Goal: Communication & Community: Ask a question

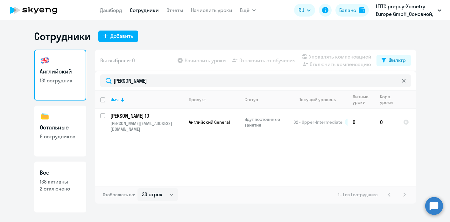
select select "30"
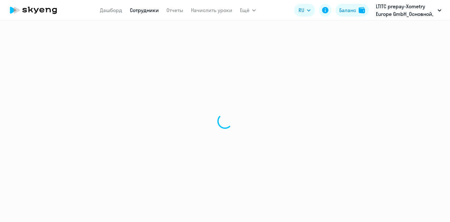
select select "30"
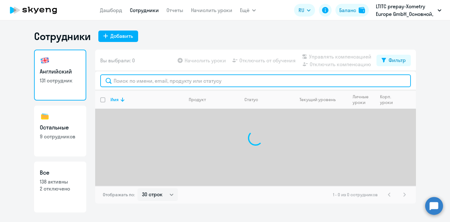
click at [151, 81] on input "text" at bounding box center [255, 80] width 311 height 13
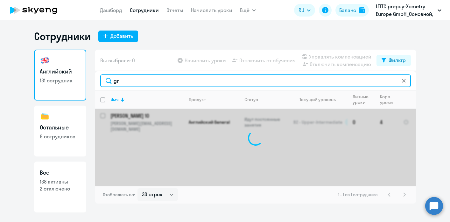
type input "g"
type input "k"
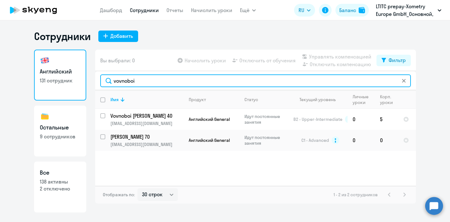
type input "vovnoboi"
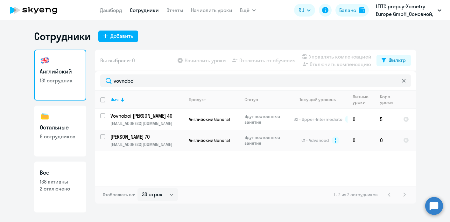
click at [435, 210] on circle at bounding box center [434, 206] width 18 height 18
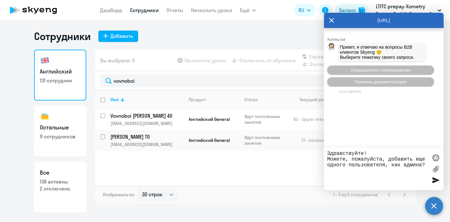
paste textarea "[PERSON_NAME][EMAIL_ADDRESS][DOMAIN_NAME]"
type textarea "Здравствуйте! Можете, пожалуйста, добавить еще одного пользователя, как админа?…"
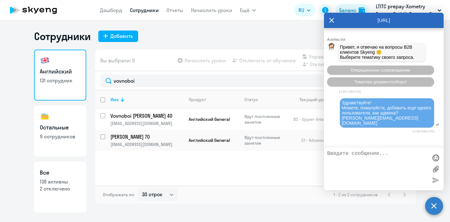
scroll to position [41, 0]
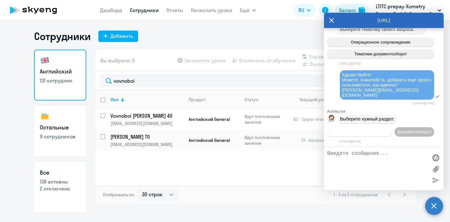
click at [378, 129] on span "Операционное сопровождение" at bounding box center [360, 131] width 60 height 5
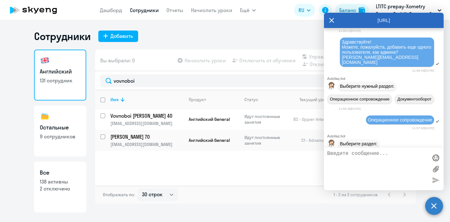
scroll to position [100, 0]
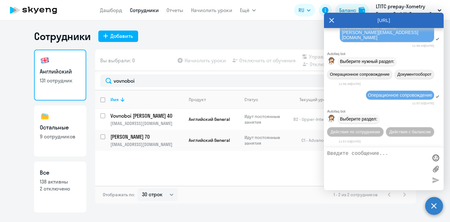
click at [370, 160] on textarea at bounding box center [377, 169] width 101 height 36
type textarea "оператор"
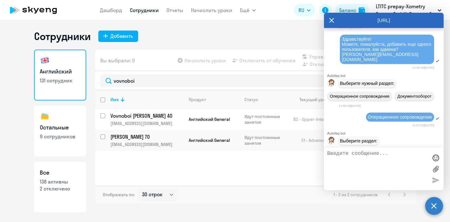
scroll to position [63, 0]
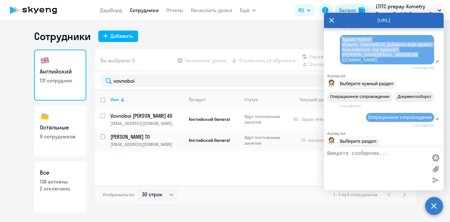
drag, startPoint x: 407, startPoint y: 61, endPoint x: 342, endPoint y: 42, distance: 67.6
click at [342, 42] on div "Здравствуйте! Можете, пожалуйста, добавить еще одного пользователя, как админа?…" at bounding box center [387, 49] width 94 height 29
copy span "Здравствуйте! Можете, пожалуйста, добавить еще одного пользователя, как админа?…"
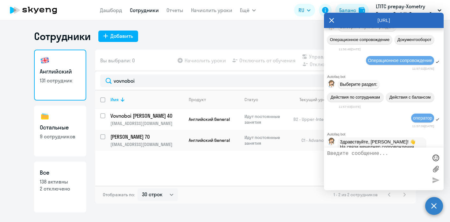
scroll to position [163, 0]
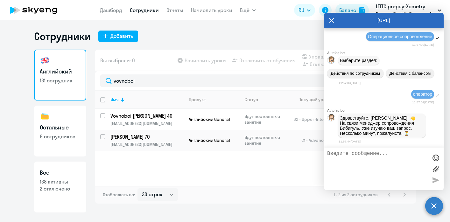
click at [352, 165] on textarea at bounding box center [377, 169] width 101 height 36
paste textarea "Здравствуйте! Можете, пожалуйста, добавить еще одного пользователя, как админа?…"
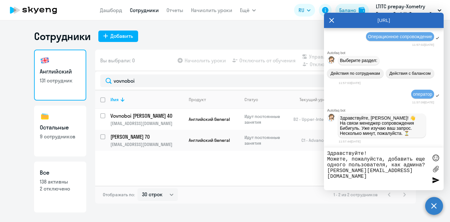
click at [364, 151] on textarea "Здравствуйте! Можете, пожалуйста, добавить еще одного пользователя, как админа?…" at bounding box center [377, 169] width 101 height 36
type textarea "Здравствуйте, [PERSON_NAME]! Можете, пожалуйста, добавить еще одного пользовате…"
click at [418, 170] on textarea "Здравствуйте, [PERSON_NAME]! Можете, пожалуйста, добавить еще одного пользовате…" at bounding box center [377, 169] width 101 height 36
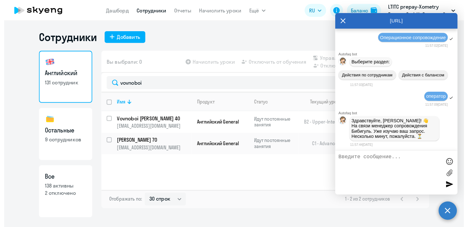
scroll to position [199, 0]
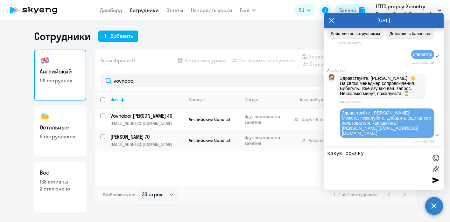
type textarea "какую ссылку [PERSON_NAME]"
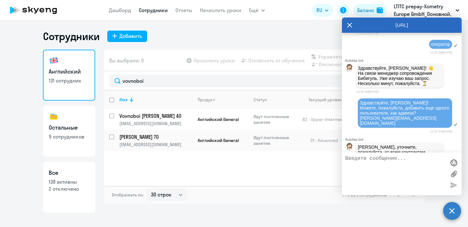
scroll to position [229, 0]
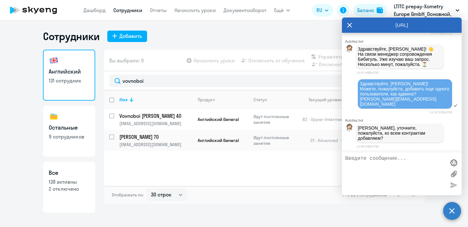
click at [373, 166] on textarea at bounding box center [395, 174] width 101 height 36
type textarea "да, пожалуйста"
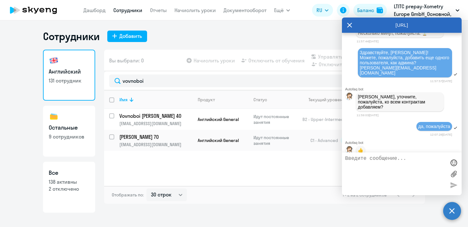
scroll to position [275, 0]
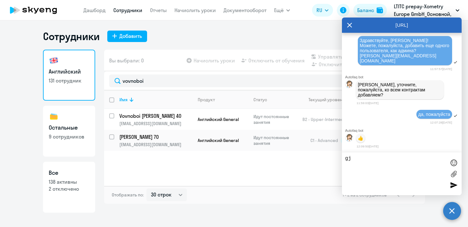
type textarea "g"
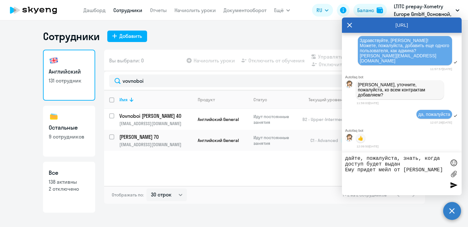
type textarea "дайте, пожалуйста, знать, когда доступ будет выдан Ему придет мейл от [PERSON_N…"
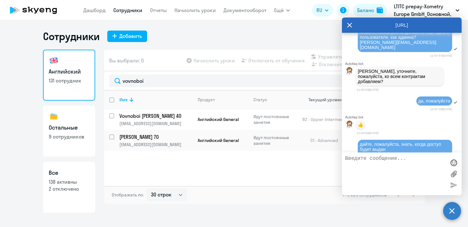
scroll to position [305, 0]
